Goal: Information Seeking & Learning: Learn about a topic

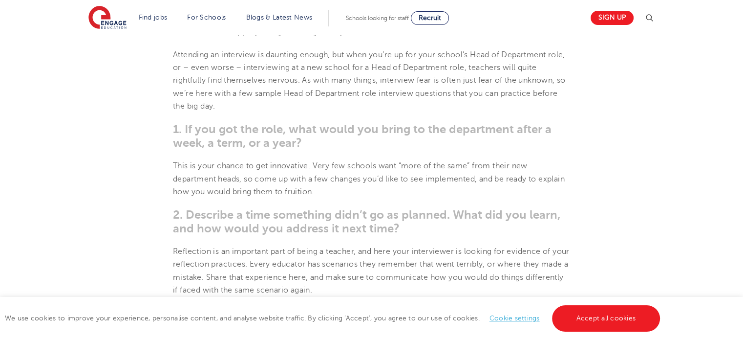
scroll to position [470, 0]
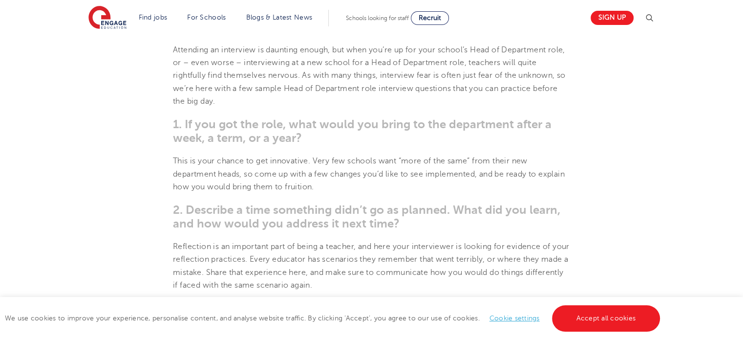
drag, startPoint x: 0, startPoint y: 0, endPoint x: 750, endPoint y: 97, distance: 756.4
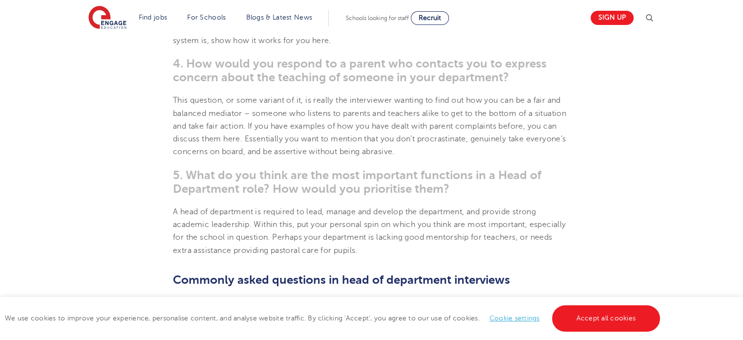
scroll to position [815, 0]
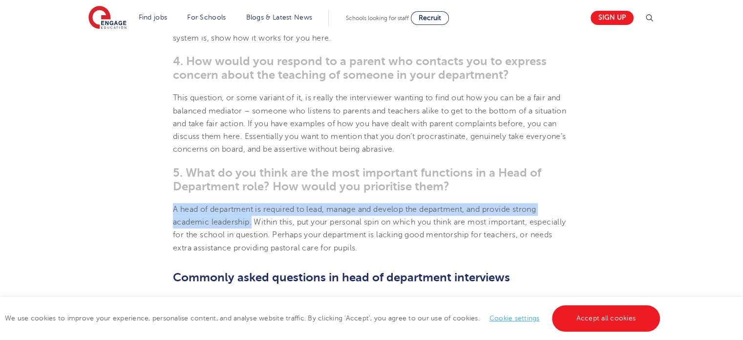
drag, startPoint x: 174, startPoint y: 209, endPoint x: 252, endPoint y: 216, distance: 78.5
click at [252, 216] on p "A head of department is required to lead, manage and develop the department, an…" at bounding box center [371, 228] width 397 height 51
copy span "A head of department is required to lead, manage and develop the department, an…"
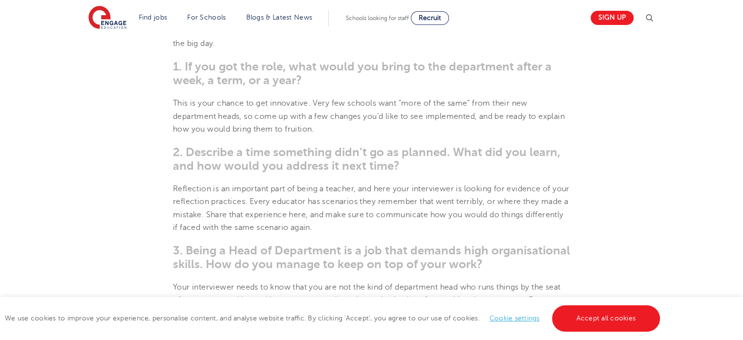
scroll to position [522, 0]
